Goal: Entertainment & Leisure: Consume media (video, audio)

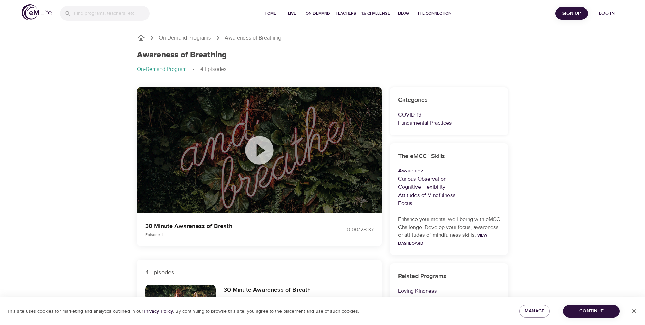
click at [259, 151] on icon at bounding box center [260, 150] width 34 height 34
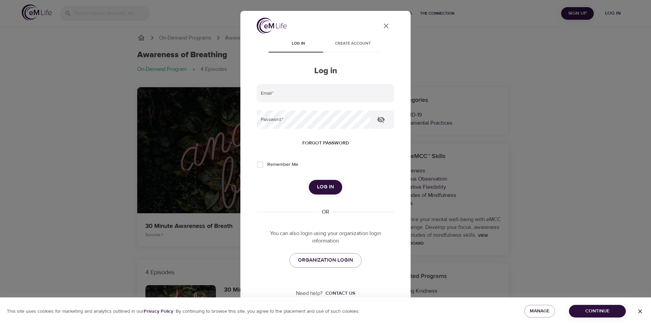
type input "[PERSON_NAME][EMAIL_ADDRESS][PERSON_NAME][DOMAIN_NAME]"
click at [332, 192] on button "Log in" at bounding box center [325, 187] width 33 height 14
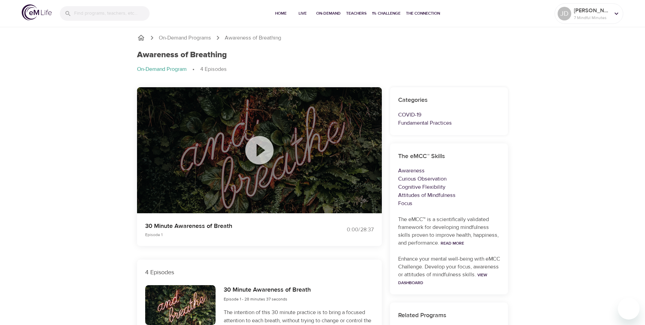
click at [260, 151] on icon at bounding box center [260, 150] width 34 height 34
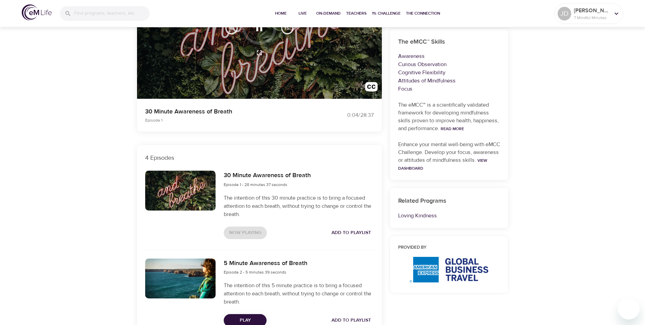
scroll to position [88, 0]
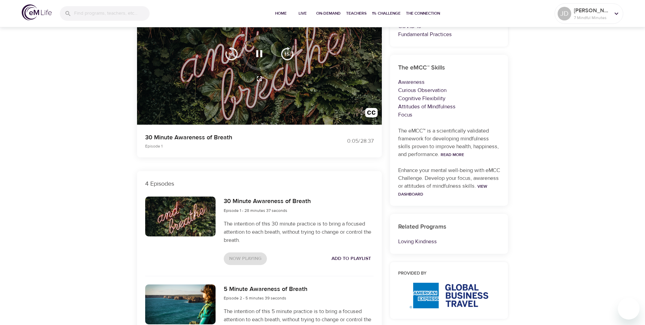
click at [207, 90] on div at bounding box center [259, 62] width 245 height 126
click at [260, 56] on icon "button" at bounding box center [259, 54] width 12 height 12
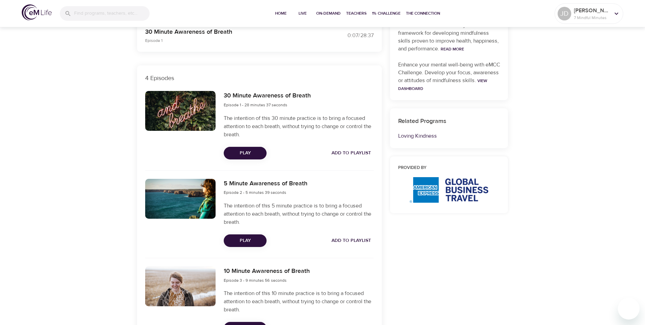
scroll to position [246, 0]
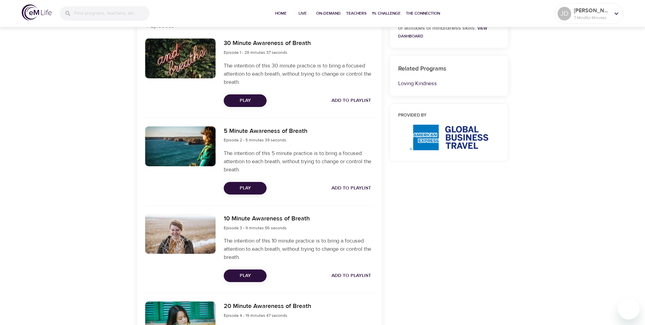
click at [240, 188] on span "Play" at bounding box center [245, 188] width 32 height 9
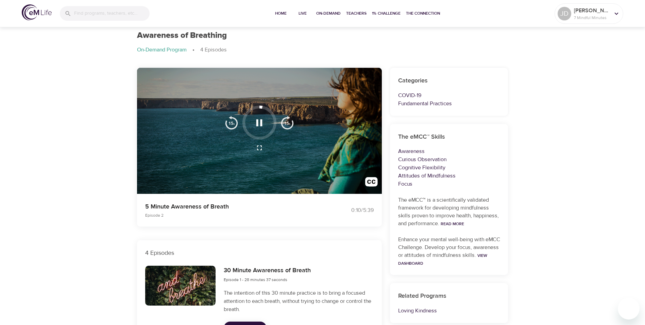
scroll to position [0, 0]
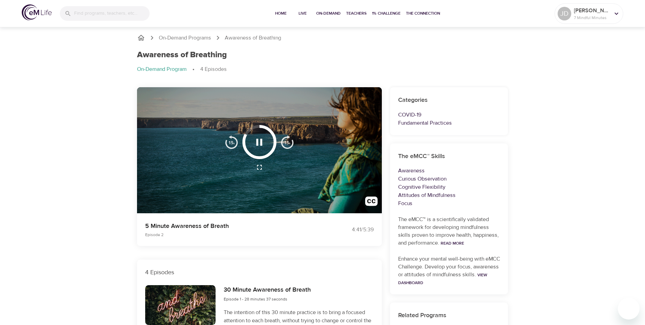
click at [329, 184] on div at bounding box center [259, 150] width 245 height 126
click at [257, 141] on icon "button" at bounding box center [260, 141] width 6 height 7
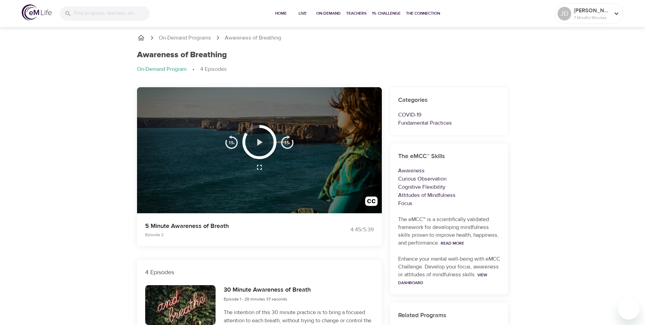
click at [257, 141] on icon "button" at bounding box center [259, 142] width 12 height 12
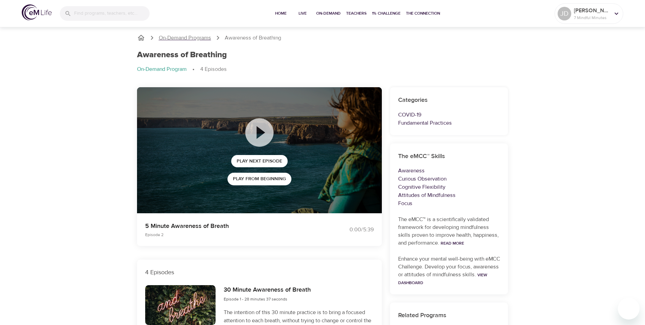
click at [193, 37] on p "On-Demand Programs" at bounding box center [185, 38] width 52 height 8
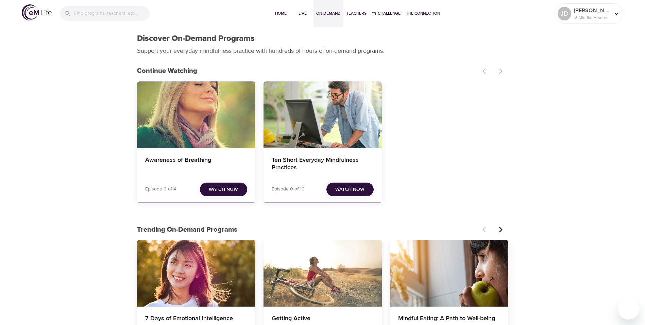
click at [362, 155] on div "Ten Short Everyday Mindfulness Practices" at bounding box center [323, 164] width 118 height 33
click at [343, 185] on button "Watch Now" at bounding box center [350, 189] width 47 height 14
click at [340, 188] on span "Watch Now" at bounding box center [349, 189] width 29 height 9
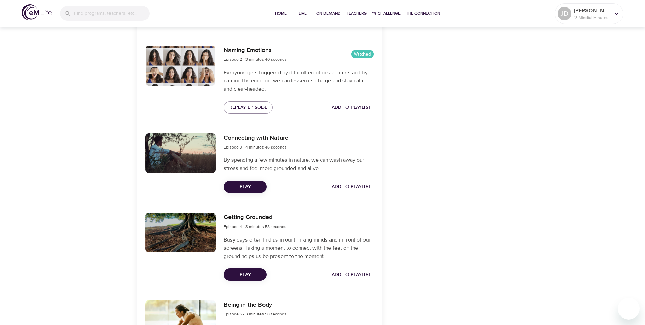
scroll to position [335, 0]
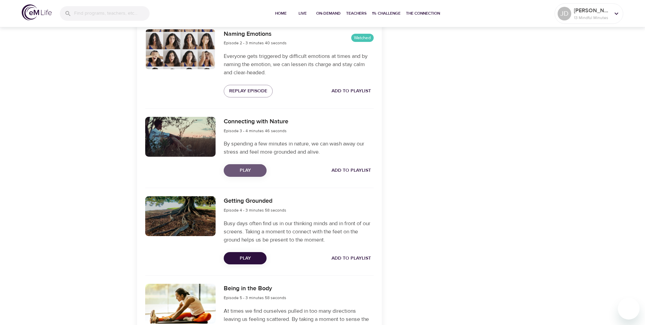
click at [249, 172] on span "Play" at bounding box center [245, 170] width 32 height 9
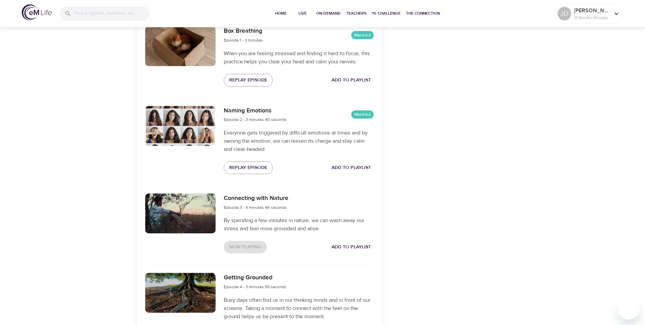
scroll to position [268, 0]
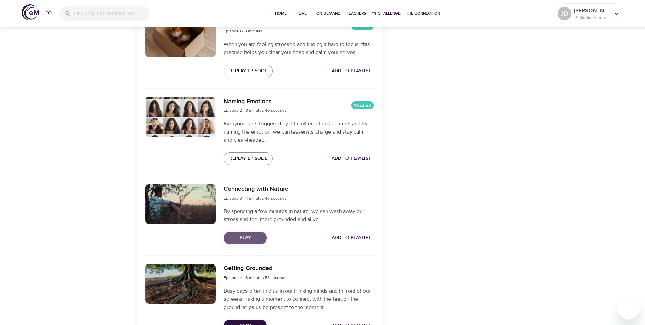
click at [252, 241] on span "Play" at bounding box center [245, 237] width 32 height 9
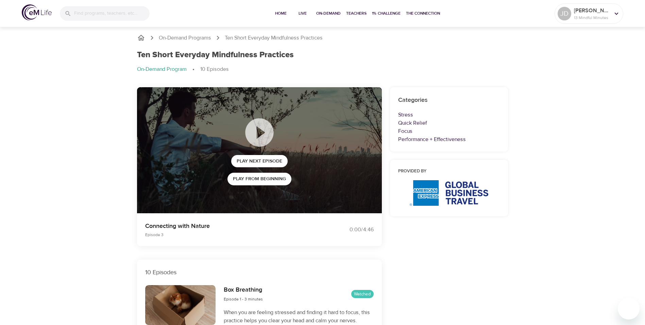
scroll to position [9, 0]
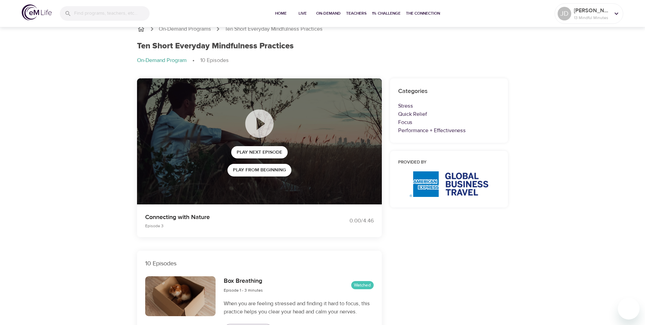
click at [263, 126] on icon at bounding box center [259, 123] width 28 height 28
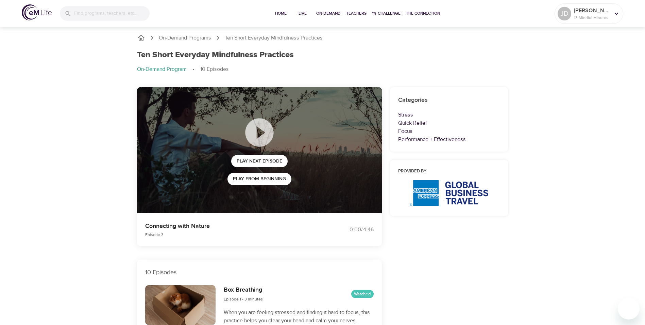
scroll to position [5, 0]
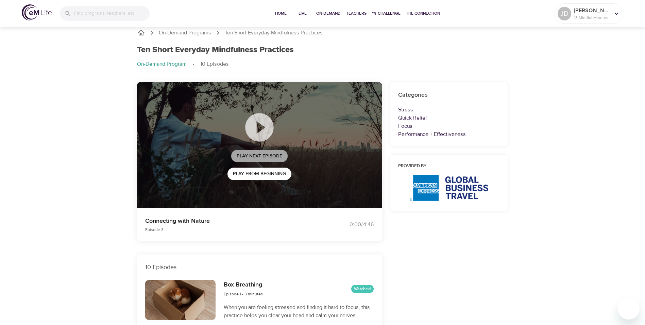
click at [262, 158] on span "Play Next Episode" at bounding box center [260, 156] width 46 height 9
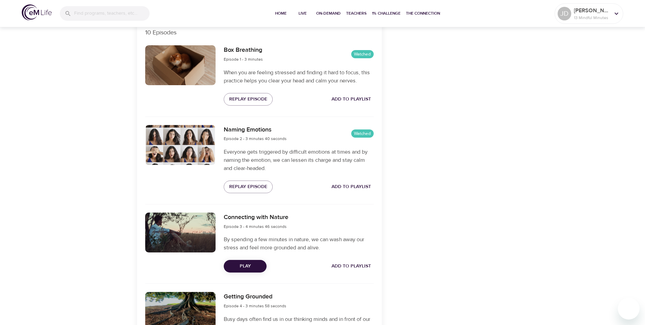
scroll to position [252, 0]
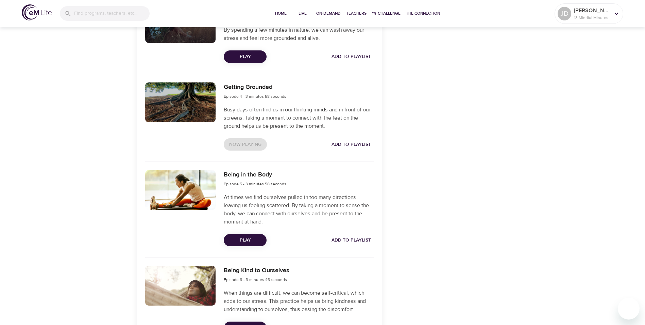
scroll to position [470, 0]
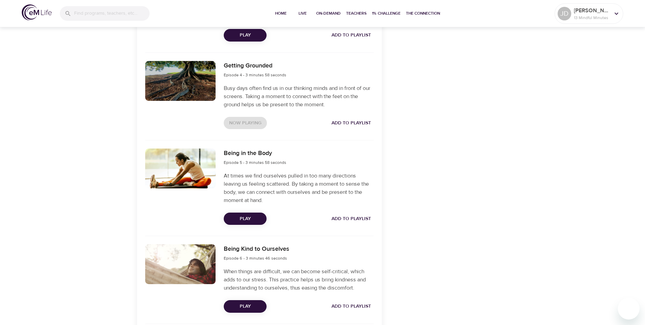
click at [199, 93] on div at bounding box center [180, 81] width 71 height 40
click at [261, 124] on div "Now Playing Add to Playlist" at bounding box center [299, 123] width 150 height 13
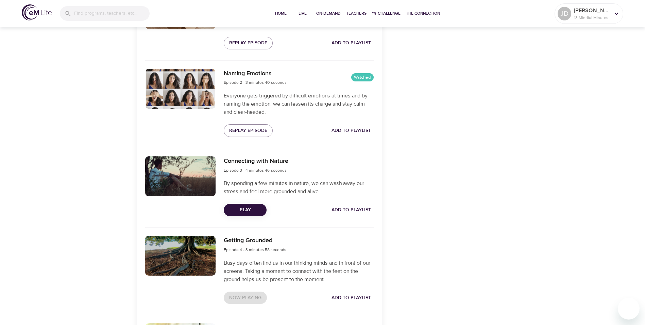
scroll to position [292, 0]
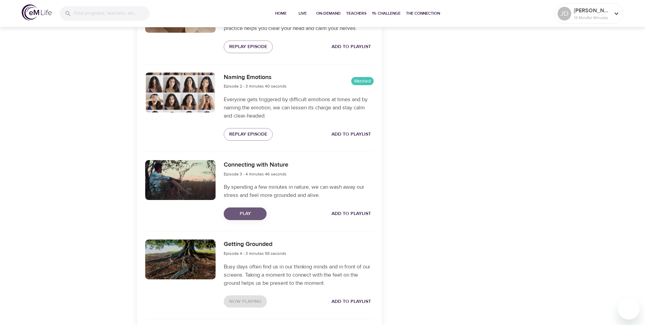
click at [255, 215] on span "Play" at bounding box center [245, 213] width 32 height 9
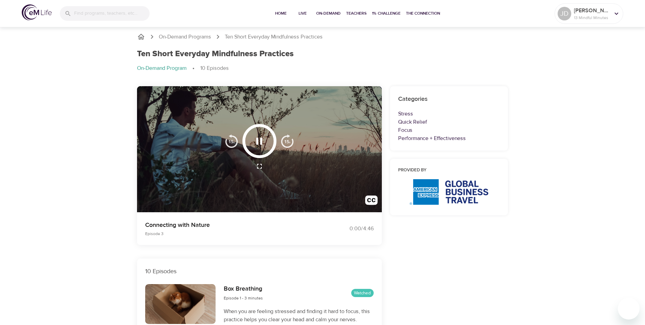
scroll to position [0, 0]
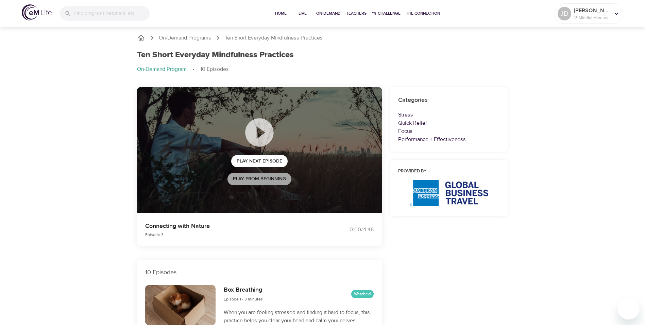
click at [262, 178] on span "Play from beginning" at bounding box center [259, 179] width 53 height 9
